Goal: Transaction & Acquisition: Purchase product/service

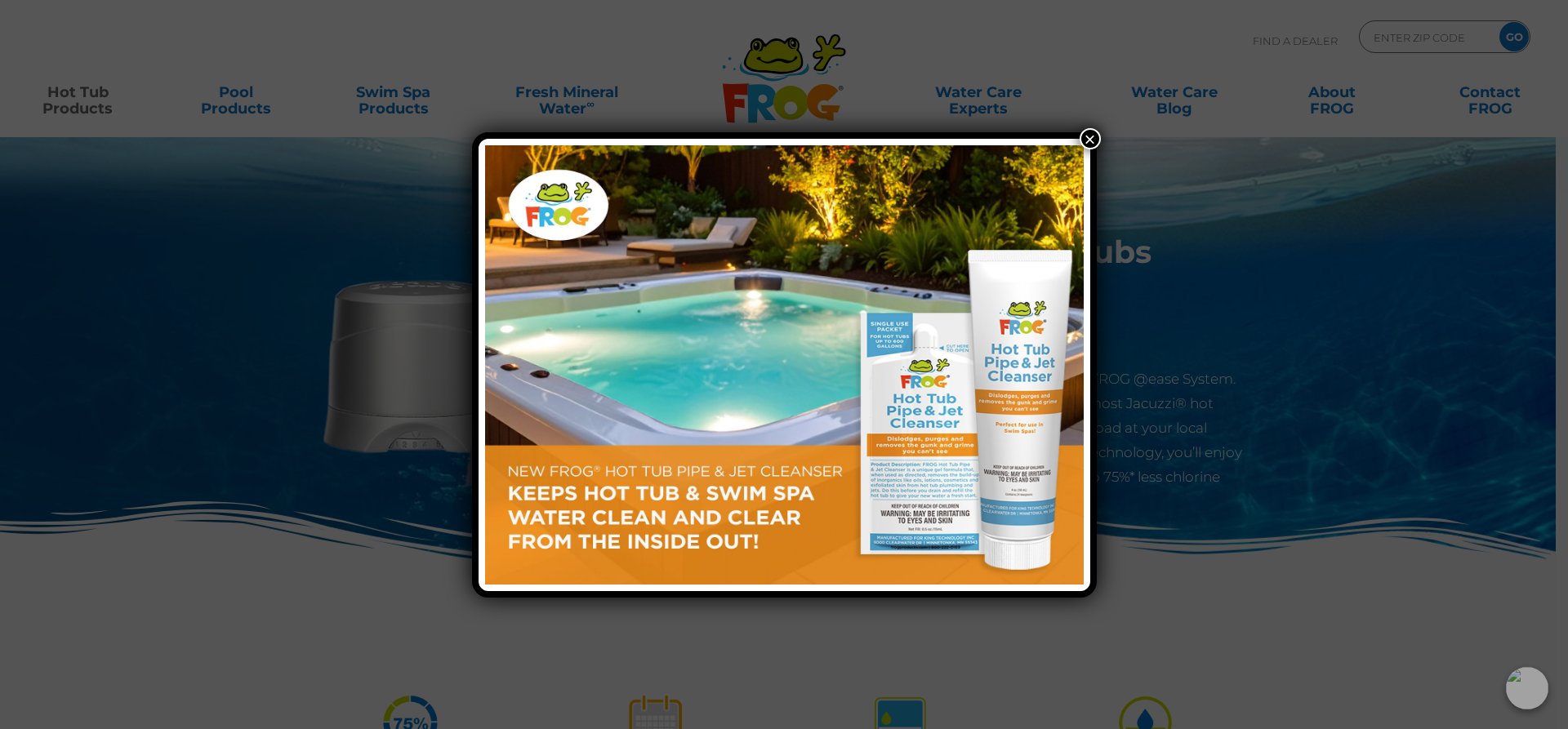
click at [1083, 137] on button "×" at bounding box center [1090, 139] width 21 height 21
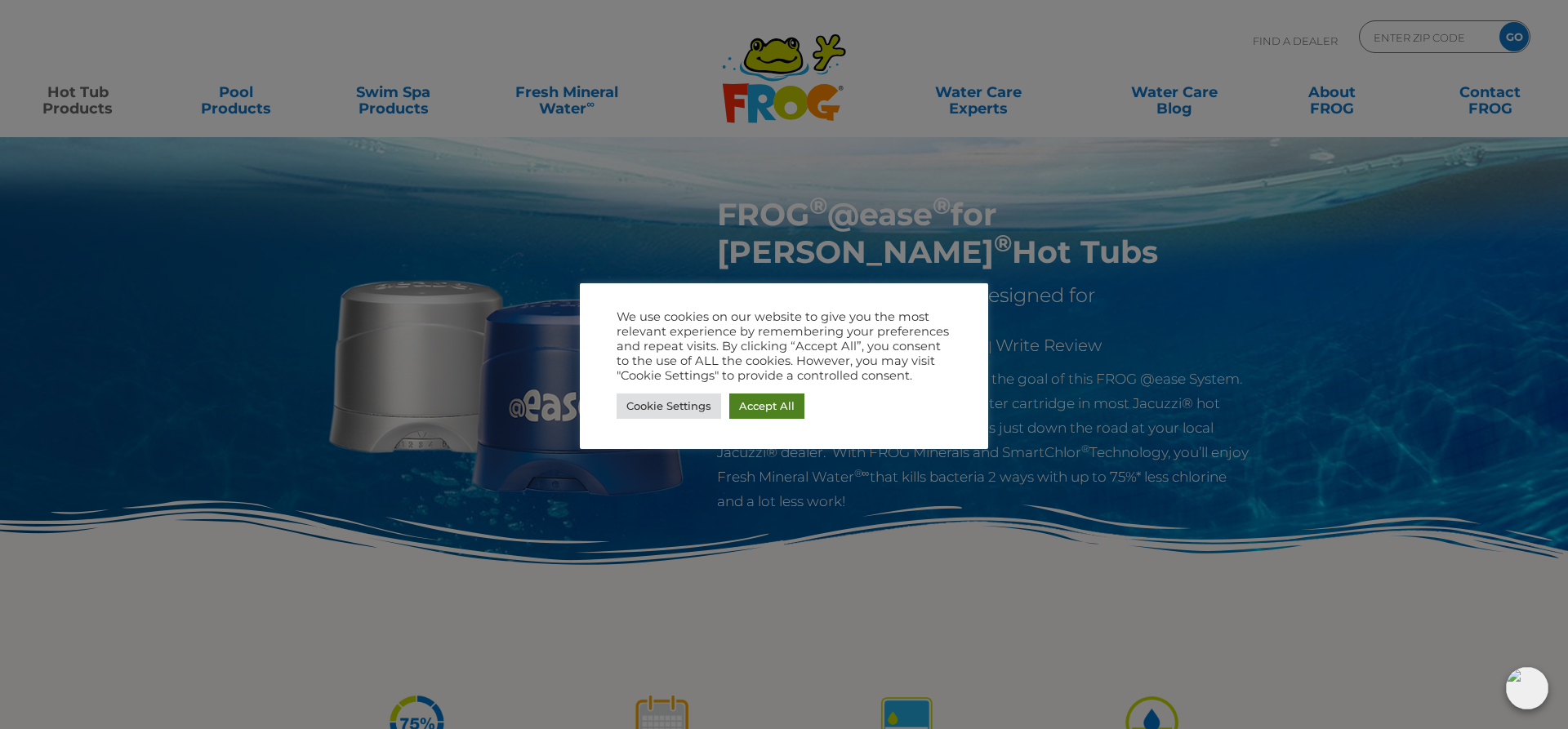
click at [768, 405] on link "Accept All" at bounding box center [767, 406] width 75 height 25
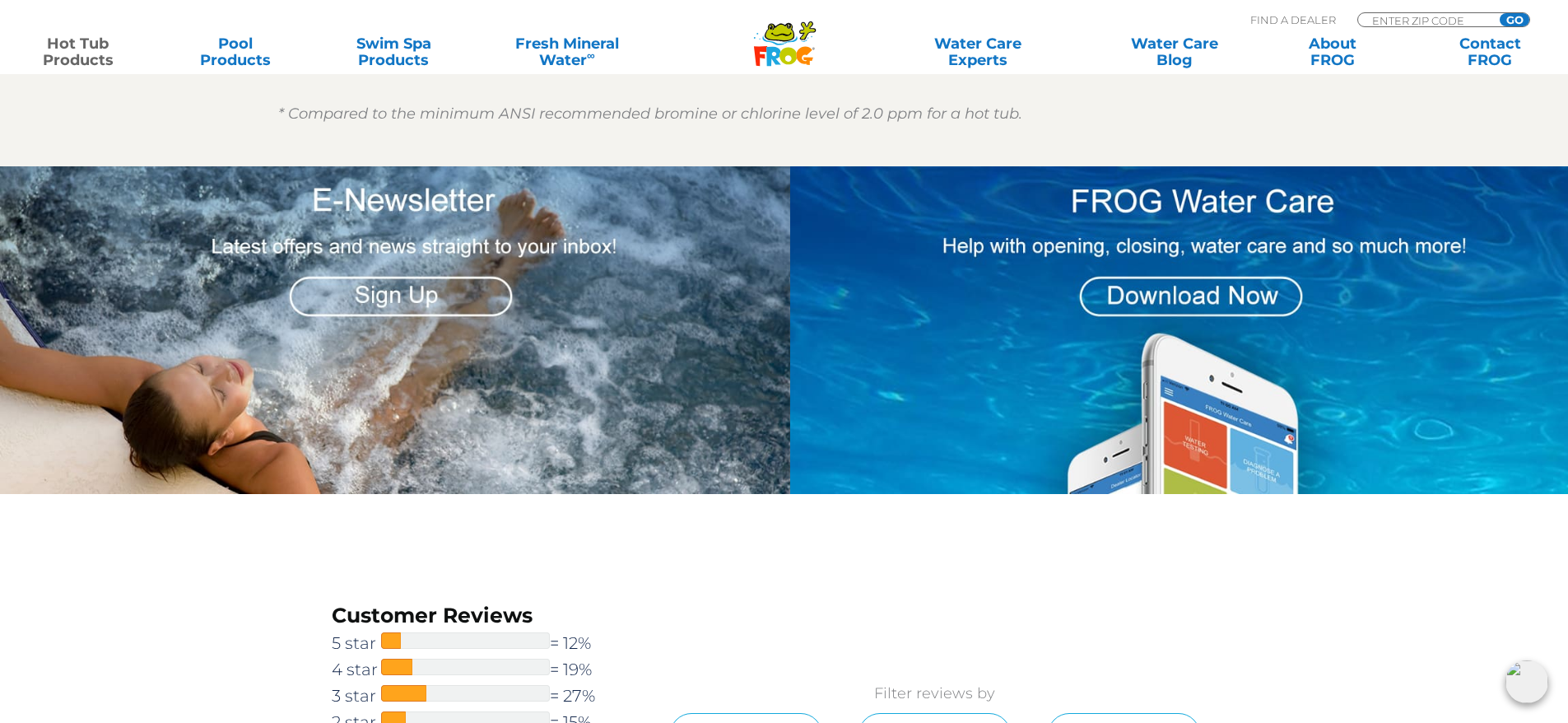
scroll to position [1975, 0]
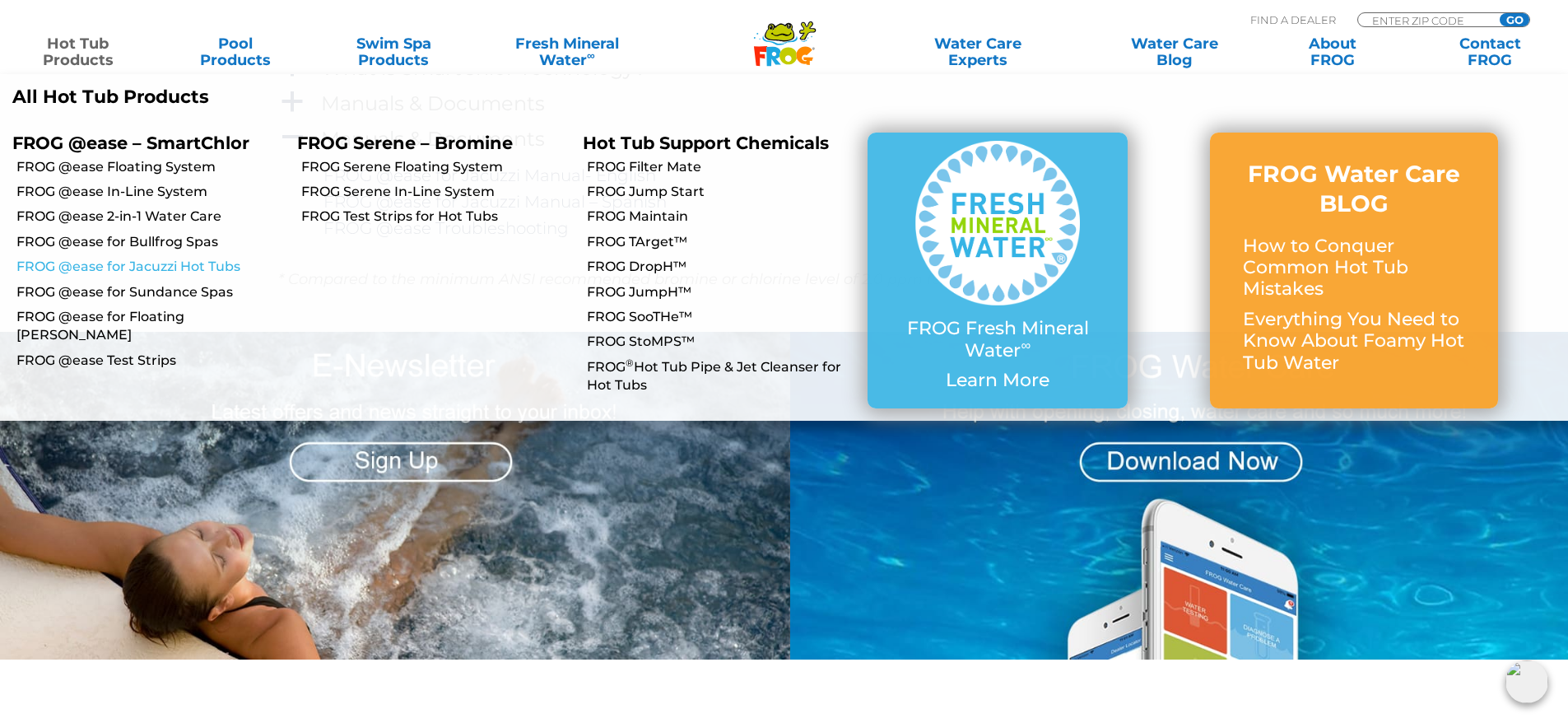
click at [170, 262] on link "FROG @ease for Jacuzzi Hot Tubs" at bounding box center [150, 266] width 268 height 18
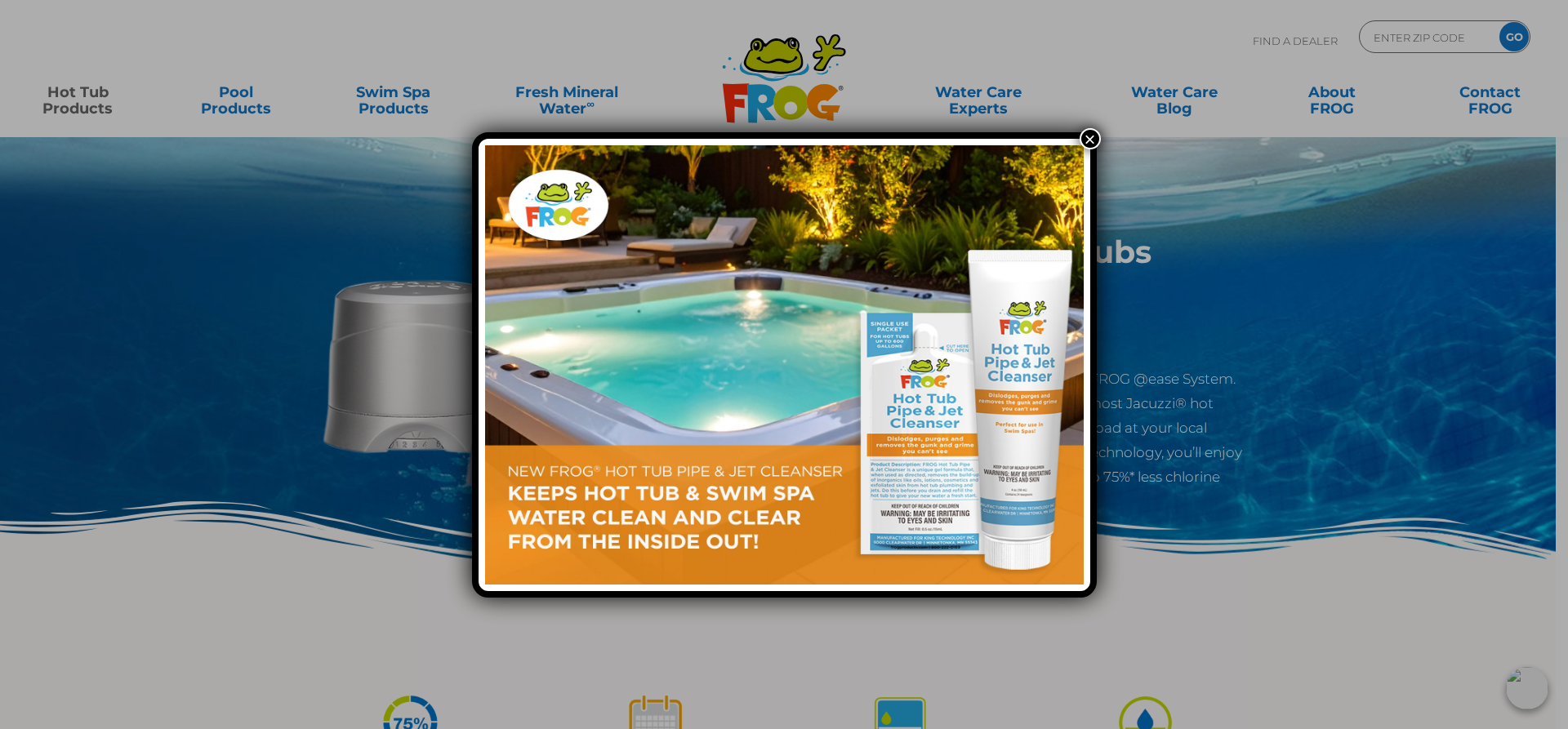
click at [1092, 135] on button "×" at bounding box center [1090, 139] width 21 height 21
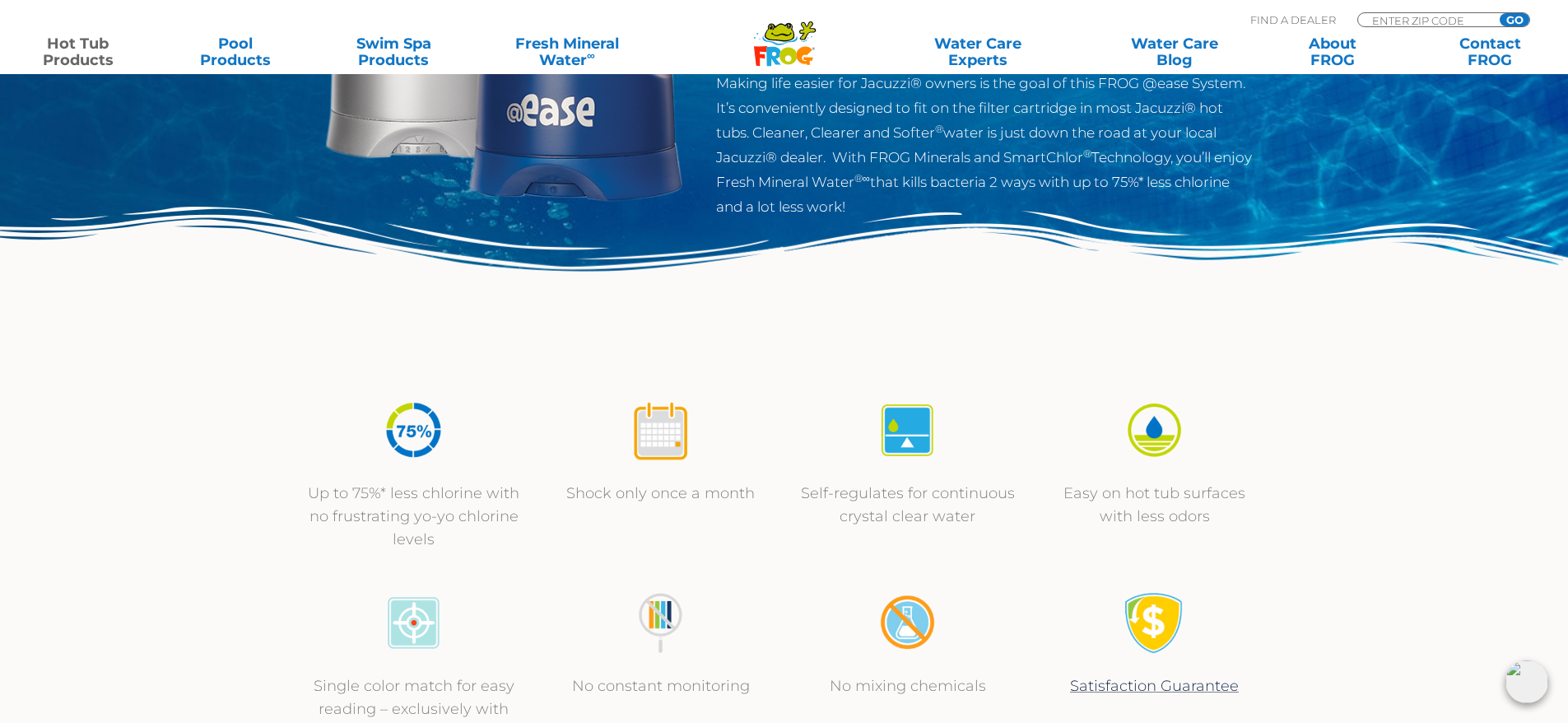
scroll to position [329, 0]
